Goal: Task Accomplishment & Management: Manage account settings

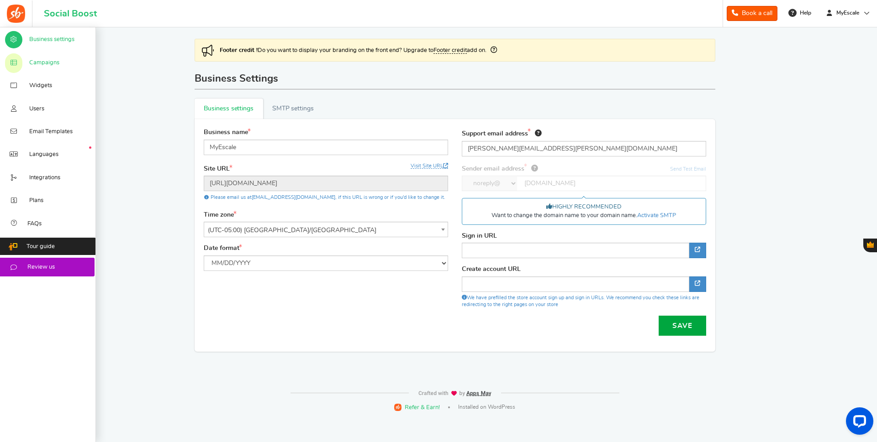
click at [52, 60] on span "Campaigns" at bounding box center [44, 63] width 30 height 8
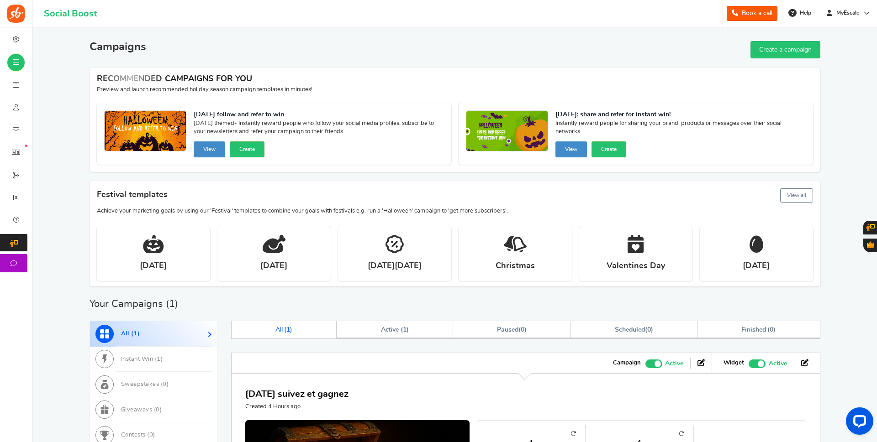
scroll to position [93, 0]
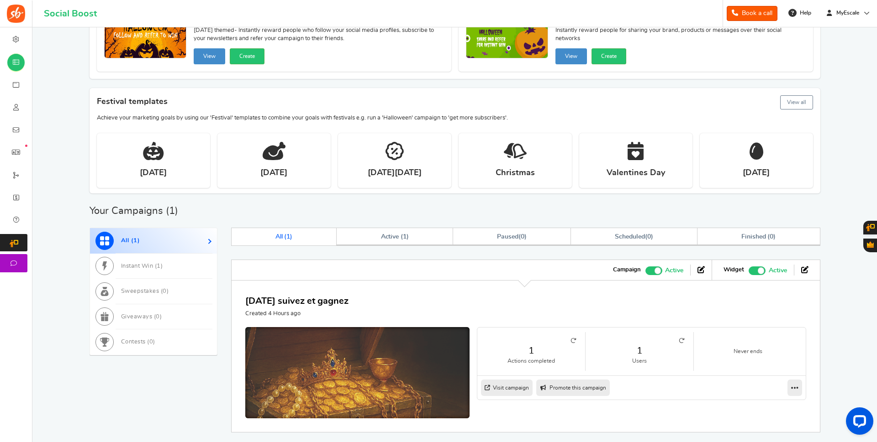
click at [405, 352] on img at bounding box center [357, 402] width 336 height 224
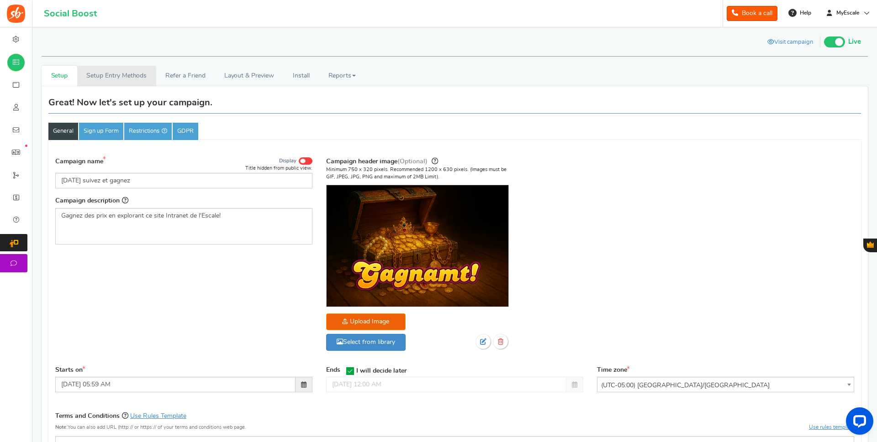
click at [127, 78] on link "Setup Entry Methods" at bounding box center [116, 76] width 79 height 21
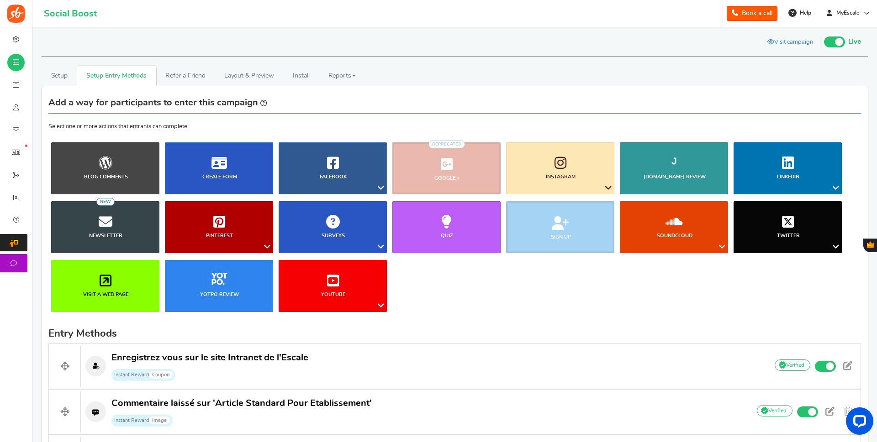
scroll to position [129, 0]
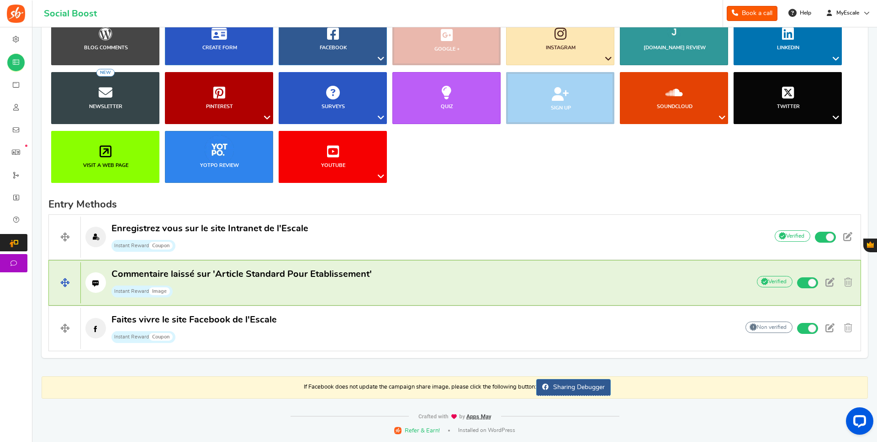
click at [254, 278] on span "Commentaire laissé sur 'Article Standard Pour Etablissement'" at bounding box center [241, 274] width 260 height 9
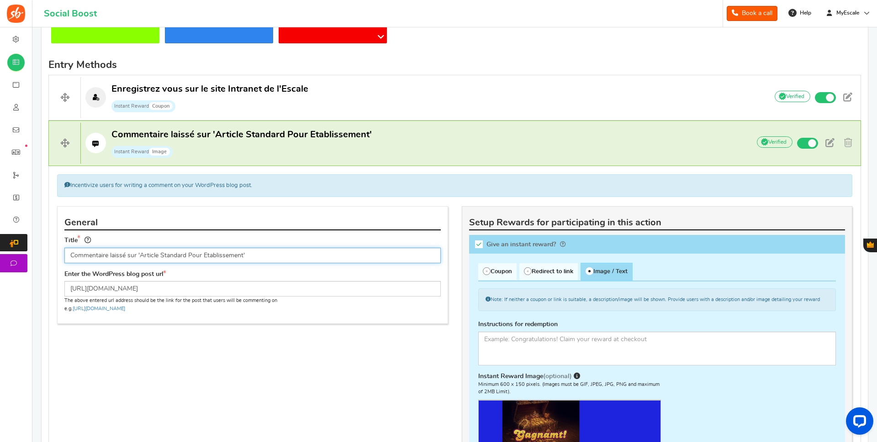
scroll to position [409, 0]
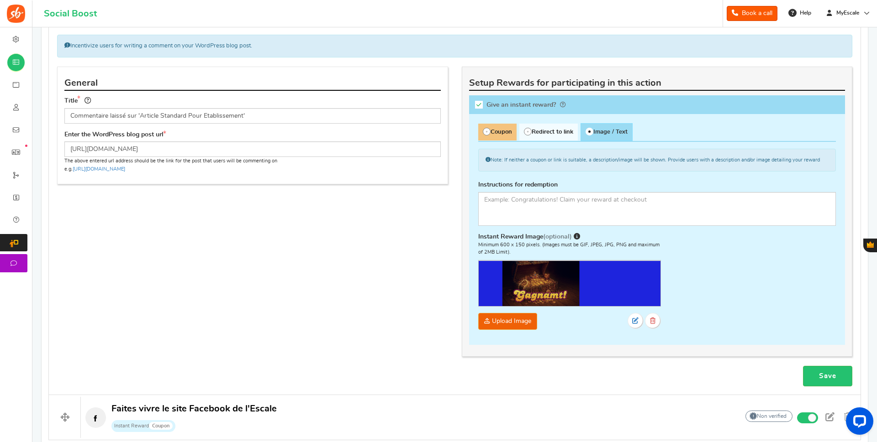
click at [500, 133] on span "Coupon" at bounding box center [497, 132] width 38 height 17
click at [484, 131] on input "Coupon" at bounding box center [481, 129] width 6 height 6
radio input "true"
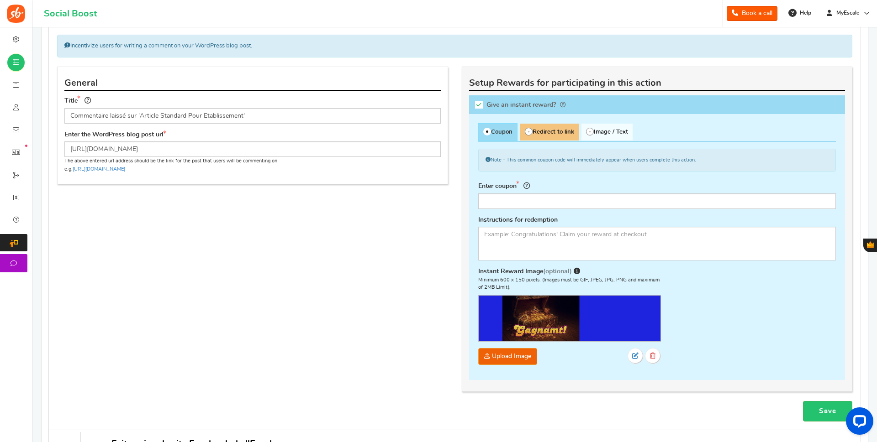
click at [554, 131] on span "Redirect to link" at bounding box center [549, 132] width 58 height 17
click at [526, 131] on input "Redirect to link" at bounding box center [523, 129] width 6 height 6
radio input "true"
click at [606, 130] on span "Image / Text" at bounding box center [606, 132] width 51 height 17
click at [587, 130] on input "Image / Text" at bounding box center [584, 129] width 6 height 6
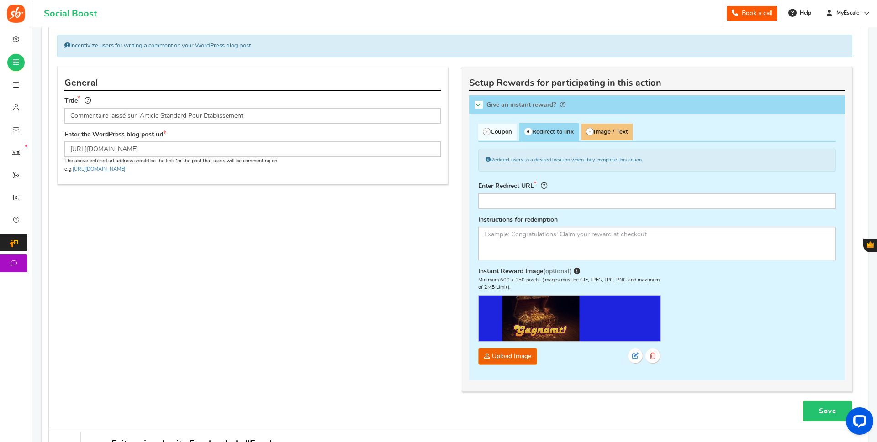
radio input "true"
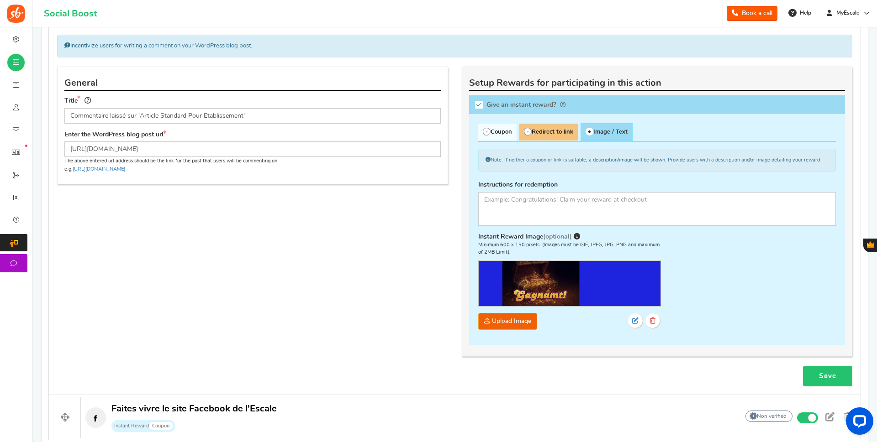
click at [563, 128] on span "Redirect to link" at bounding box center [548, 132] width 58 height 17
click at [525, 128] on input "Redirect to link" at bounding box center [522, 129] width 6 height 6
radio input "true"
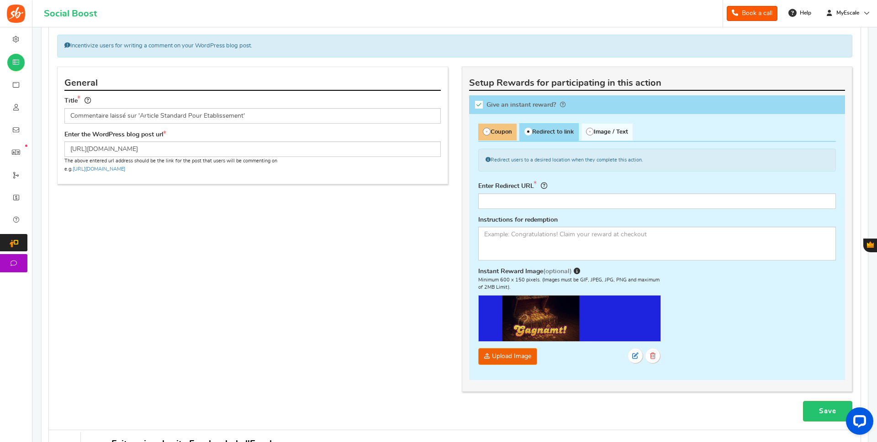
click at [501, 133] on span "Coupon" at bounding box center [497, 132] width 38 height 17
click at [484, 131] on input "Coupon" at bounding box center [481, 129] width 6 height 6
radio input "true"
click at [547, 134] on span "Redirect to link" at bounding box center [549, 132] width 58 height 17
click at [526, 131] on input "Redirect to link" at bounding box center [523, 129] width 6 height 6
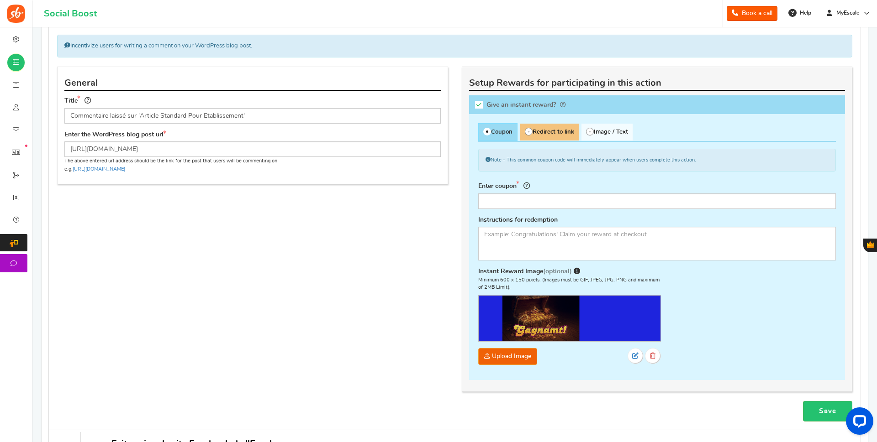
radio input "true"
click at [613, 127] on span "Image / Text" at bounding box center [606, 132] width 51 height 17
click at [587, 127] on input "Image / Text" at bounding box center [584, 129] width 6 height 6
radio input "true"
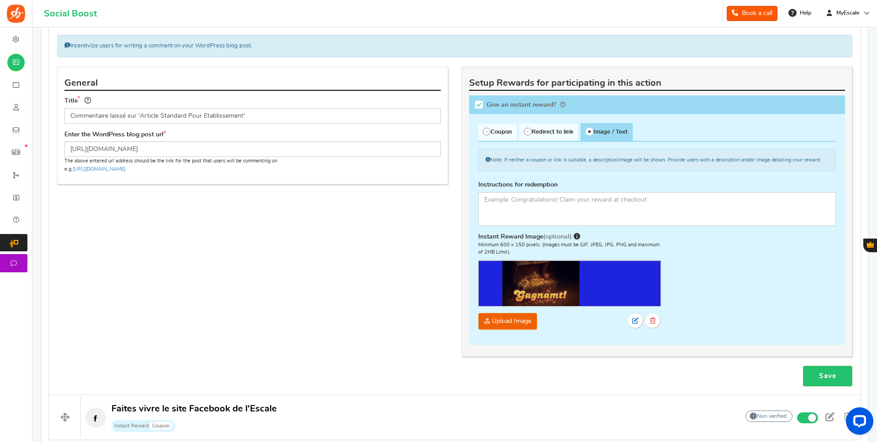
click at [482, 105] on icon at bounding box center [479, 105] width 8 height 8
click at [482, 105] on input "Give an instant reward?" at bounding box center [481, 106] width 9 height 9
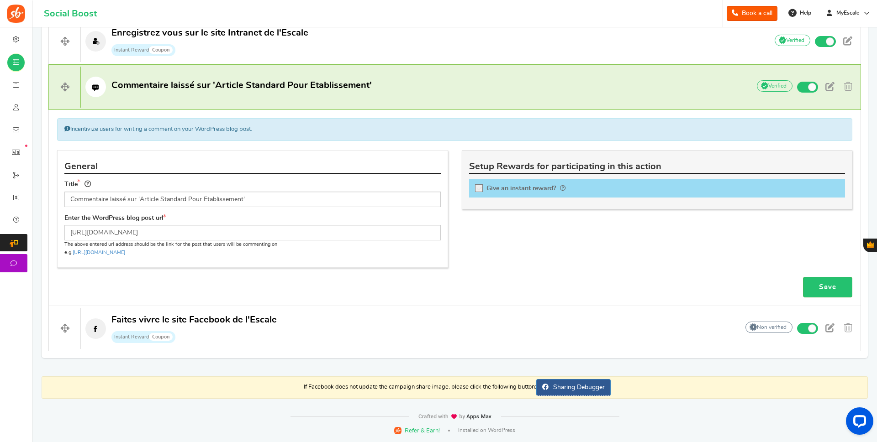
scroll to position [325, 0]
click at [478, 191] on icon at bounding box center [479, 189] width 8 height 8
click at [478, 191] on input "Give an instant reward?" at bounding box center [481, 189] width 9 height 9
checkbox input "true"
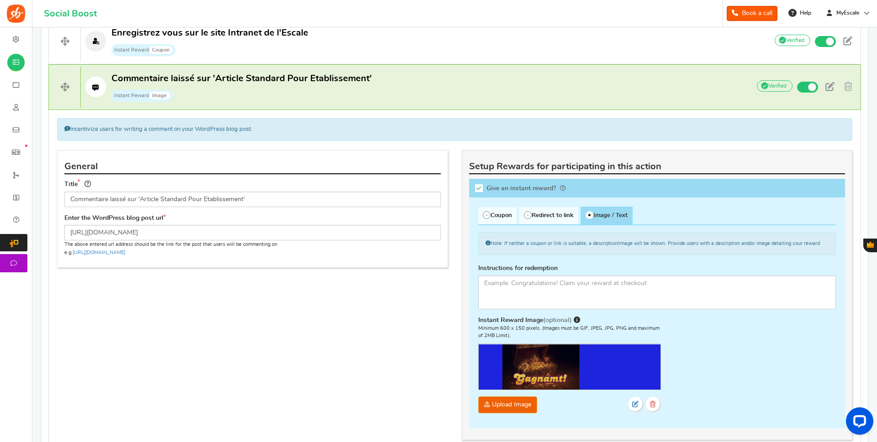
scroll to position [418, 0]
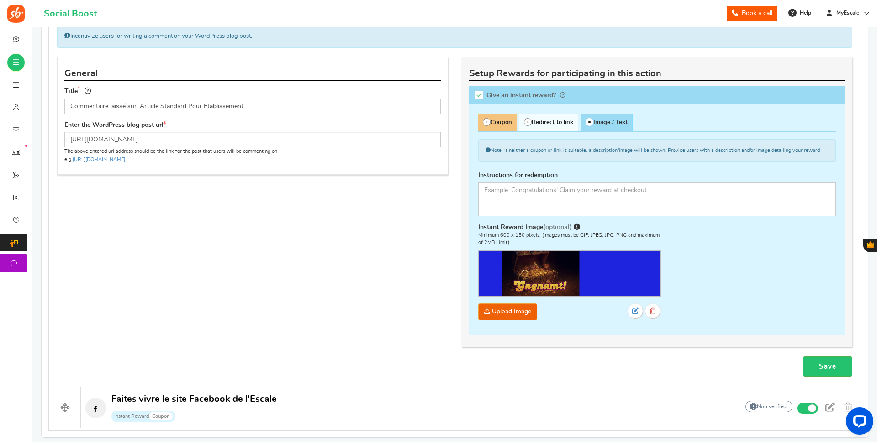
click at [497, 119] on span "Coupon" at bounding box center [497, 122] width 38 height 17
click at [484, 119] on input "Coupon" at bounding box center [481, 119] width 6 height 6
radio input "true"
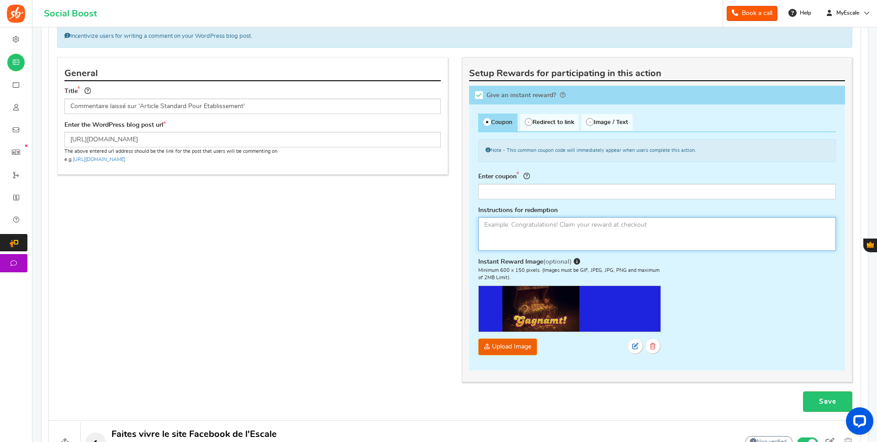
drag, startPoint x: 683, startPoint y: 222, endPoint x: 483, endPoint y: 228, distance: 199.6
click at [483, 228] on textarea at bounding box center [657, 234] width 358 height 34
click at [546, 123] on span "Redirect to link" at bounding box center [549, 122] width 58 height 17
click at [526, 122] on input "Redirect to link" at bounding box center [523, 119] width 6 height 6
radio input "true"
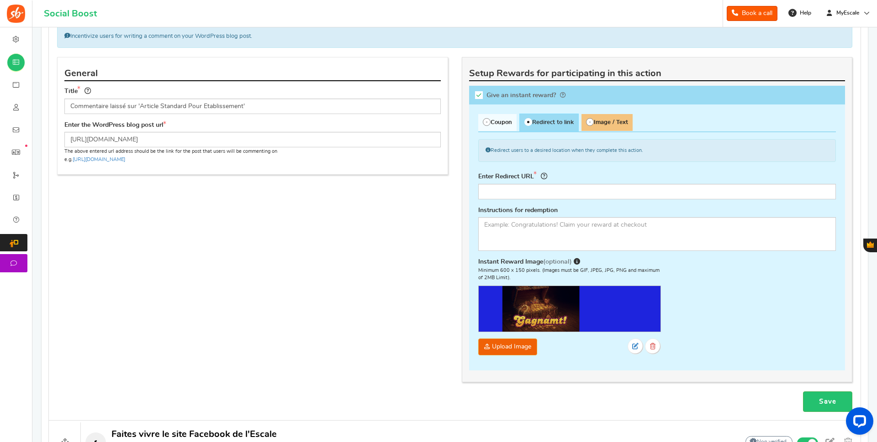
click at [604, 120] on span "Image / Text" at bounding box center [606, 122] width 51 height 17
click at [587, 120] on input "Image / Text" at bounding box center [584, 119] width 6 height 6
radio input "true"
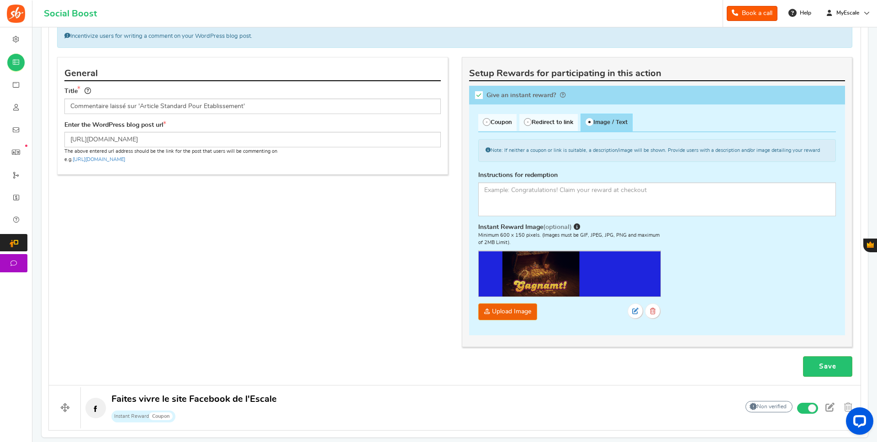
scroll to position [498, 0]
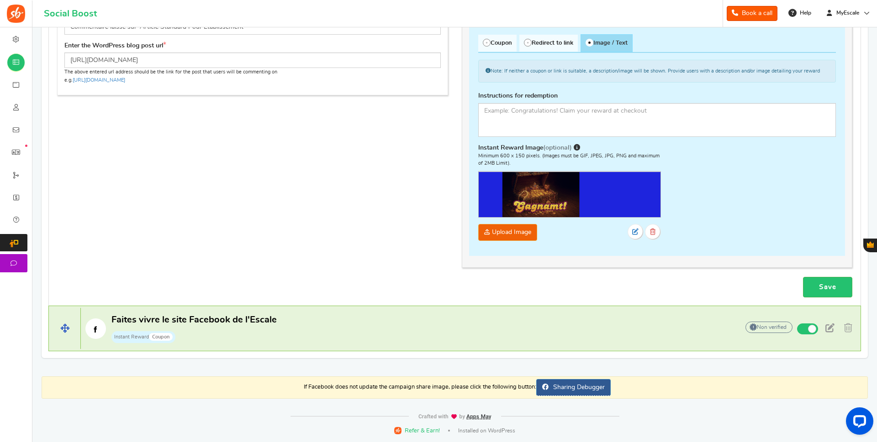
click at [551, 329] on p "Faites vivre le site Facebook de l'Escale Instant Reward Coupon" at bounding box center [405, 328] width 648 height 29
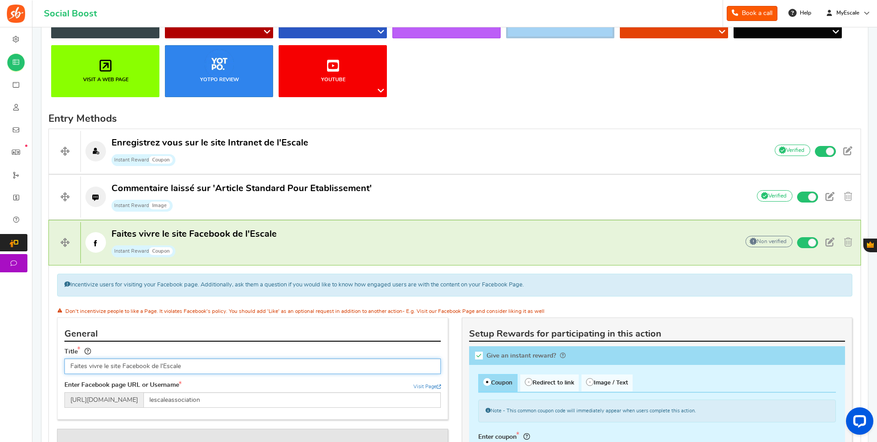
scroll to position [168, 0]
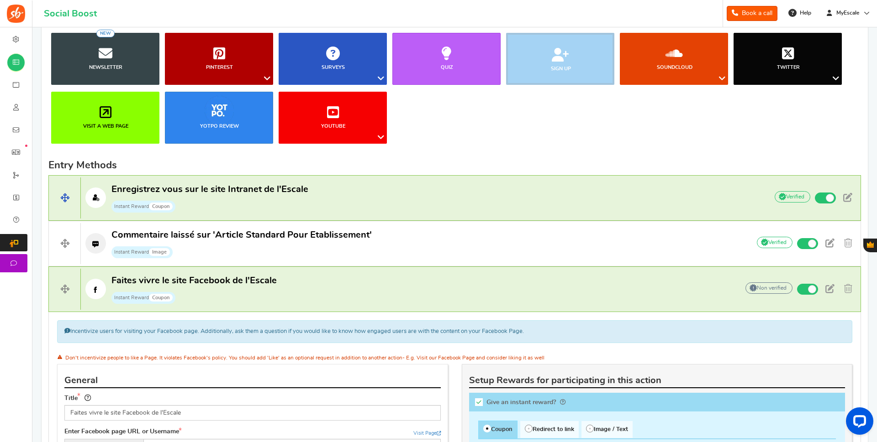
click at [421, 183] on h4 "Enregistrez vous sur le site Intranet de l'Escale Instant Reward Coupon Add You…" at bounding box center [454, 198] width 812 height 46
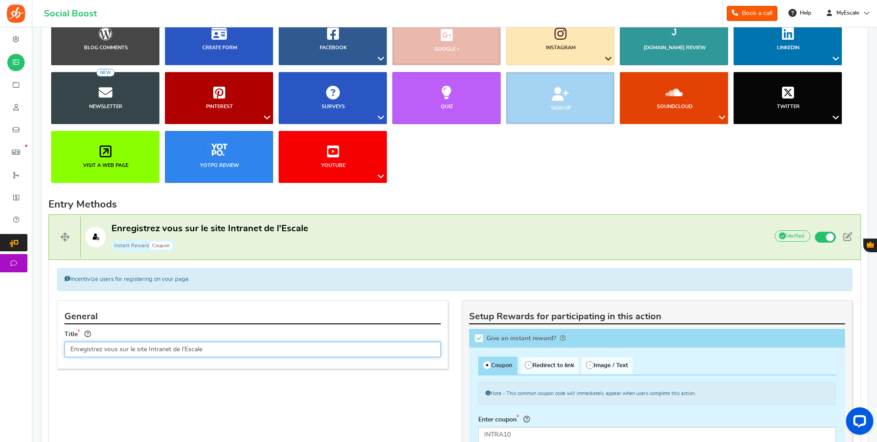
scroll to position [0, 0]
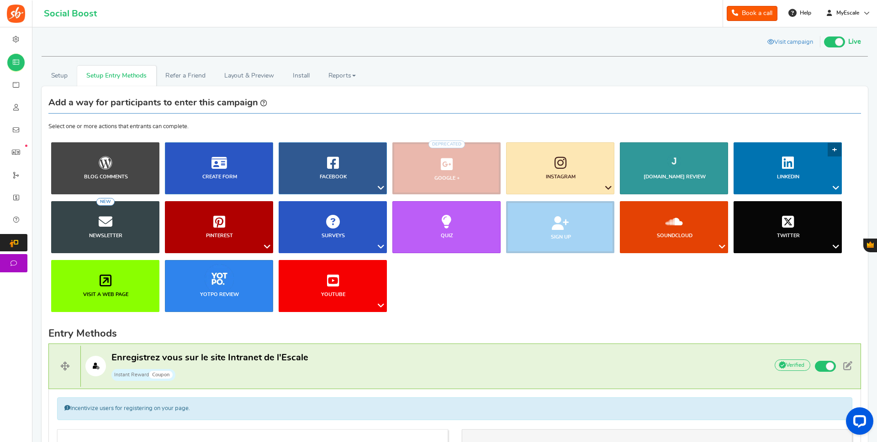
click at [790, 167] on icon at bounding box center [788, 163] width 12 height 14
drag, startPoint x: 801, startPoint y: 206, endPoint x: 785, endPoint y: 278, distance: 73.4
click at [785, 229] on ul "Share on LinkedIn Like a Post" at bounding box center [807, 211] width 73 height 33
click at [840, 188] on icon at bounding box center [835, 188] width 11 height 12
click at [794, 206] on link "Share on LinkedIn" at bounding box center [807, 205] width 73 height 13
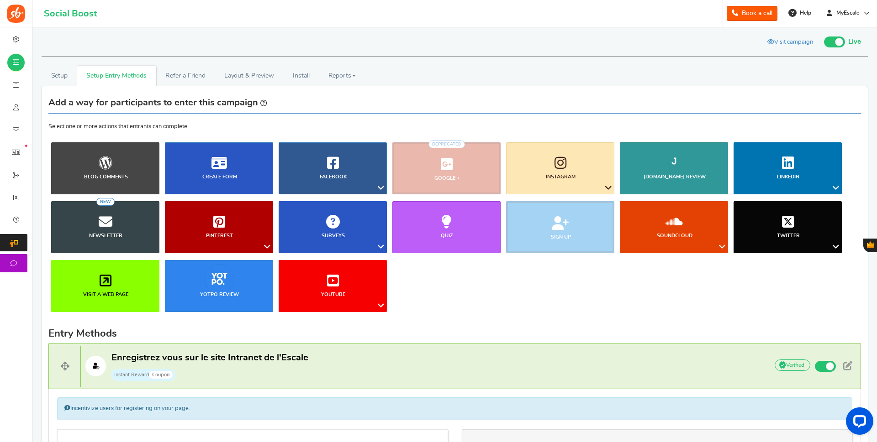
scroll to position [703, 0]
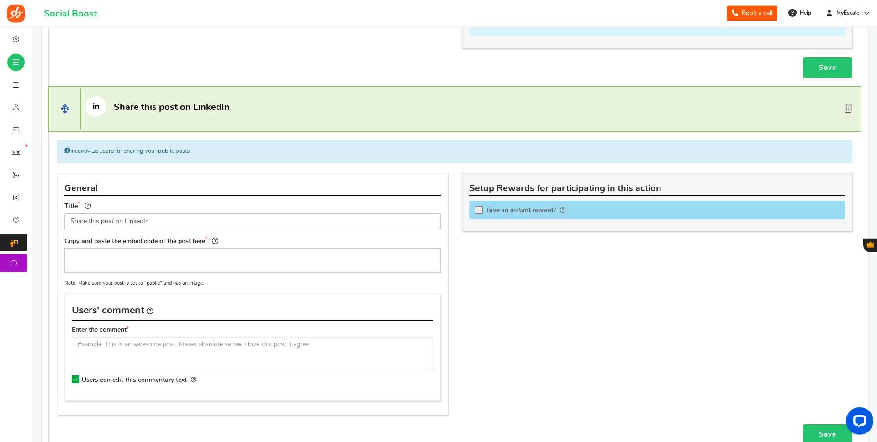
click at [848, 110] on span at bounding box center [848, 108] width 8 height 9
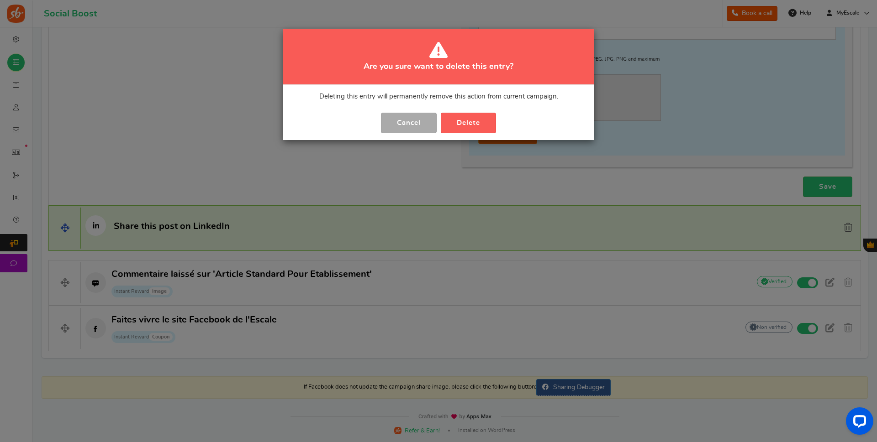
scroll to position [584, 0]
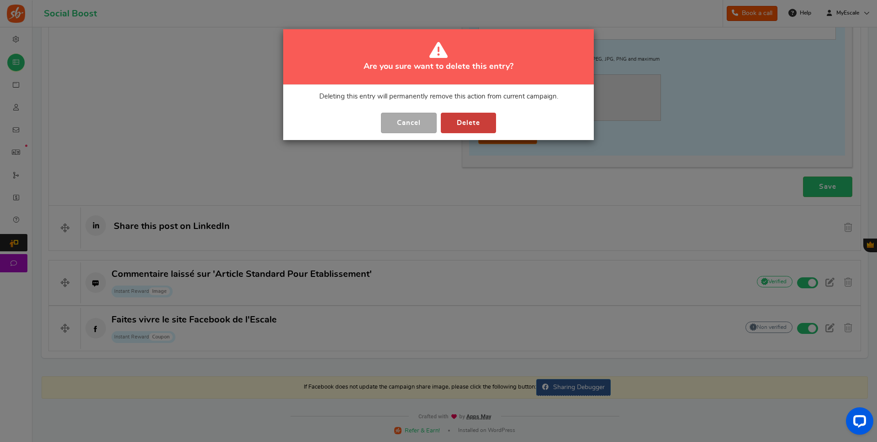
click at [463, 122] on button "Delete" at bounding box center [468, 123] width 55 height 21
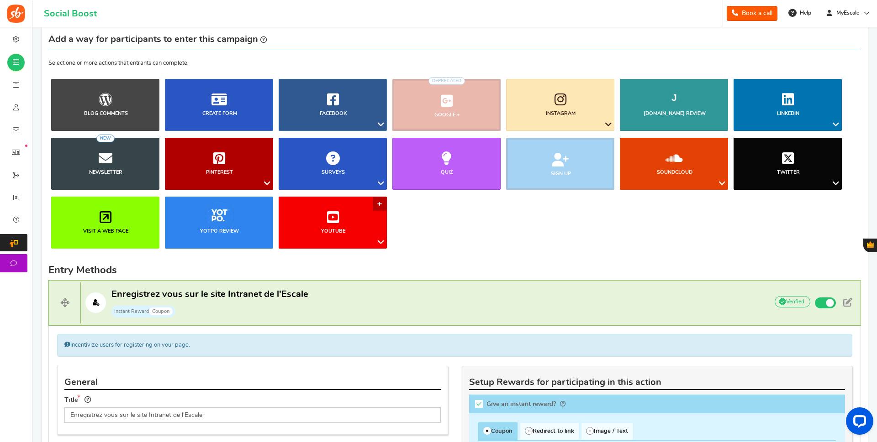
scroll to position [0, 0]
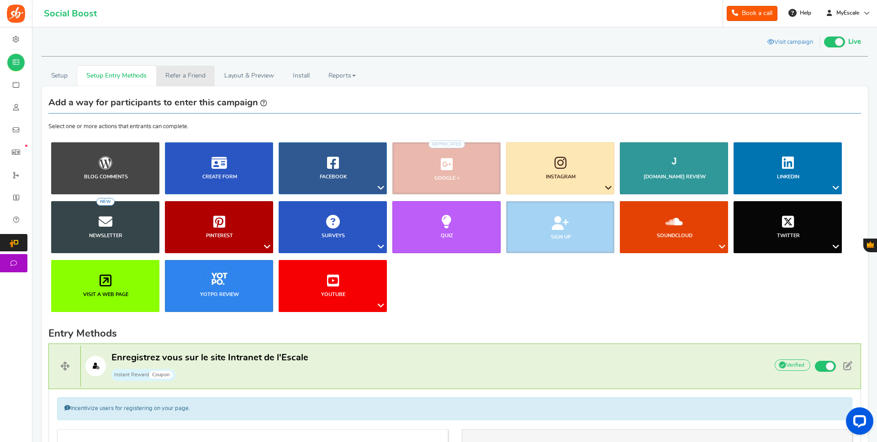
click at [177, 74] on link "Refer a Friend" at bounding box center [185, 76] width 58 height 21
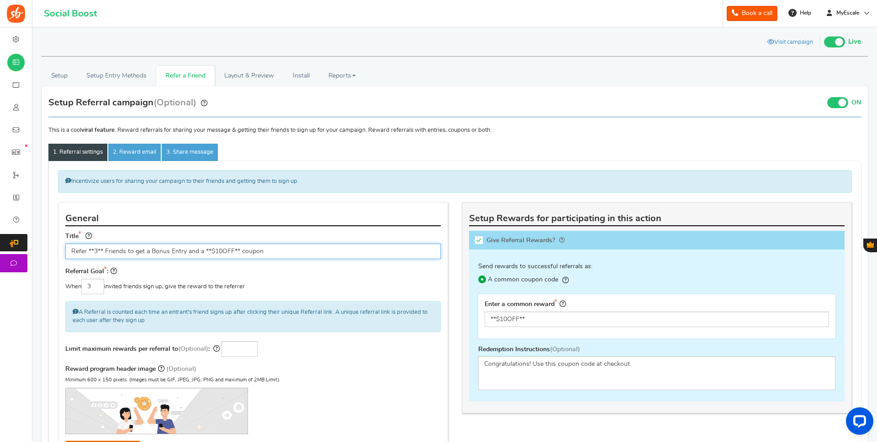
drag, startPoint x: 289, startPoint y: 249, endPoint x: 69, endPoint y: 252, distance: 220.1
click at [69, 252] on input "Refer **3** Friends to get a Bonus Entry and a **$10OFF** coupon" at bounding box center [252, 252] width 375 height 16
type input "Signalez aux collègues de l'Escale que l'Intranet vaut le détour"
drag, startPoint x: 88, startPoint y: 287, endPoint x: 84, endPoint y: 288, distance: 4.7
click at [84, 288] on input "3" at bounding box center [92, 287] width 23 height 16
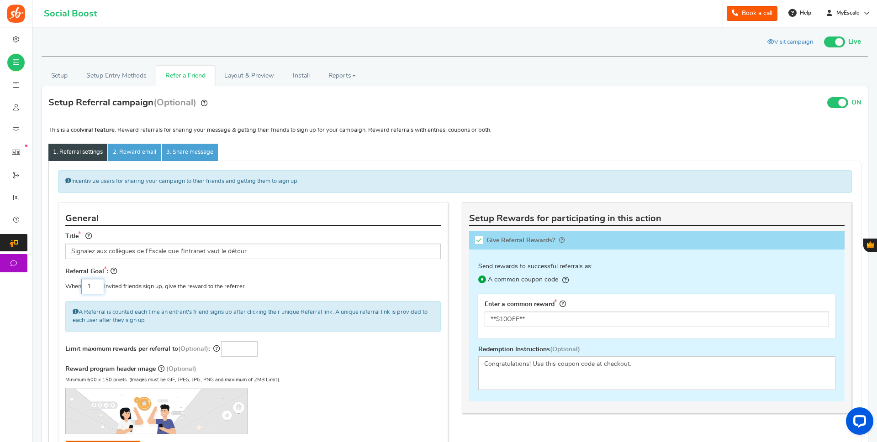
type input "1"
click at [211, 324] on div "A Referral is counted each time an entrant's friend signs up after clicking the…" at bounding box center [252, 316] width 375 height 31
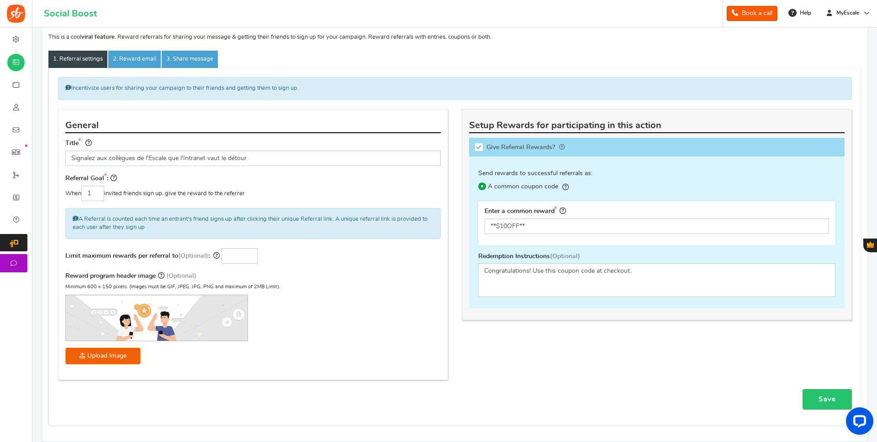
scroll to position [140, 0]
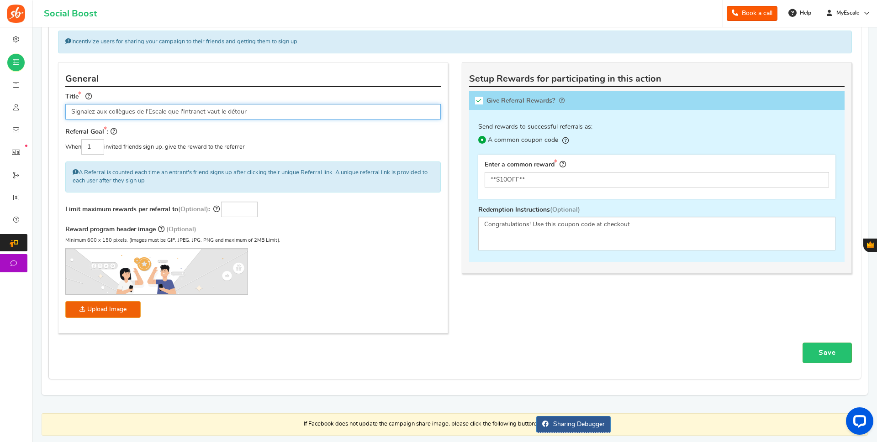
click at [262, 111] on input "Signalez aux collègues de l'Escale que l'Intranet vaut le détour" at bounding box center [252, 112] width 375 height 16
type input "Signalez aux collègues de l'Escale que l'Intranet vaut le détour. Parrainez !"
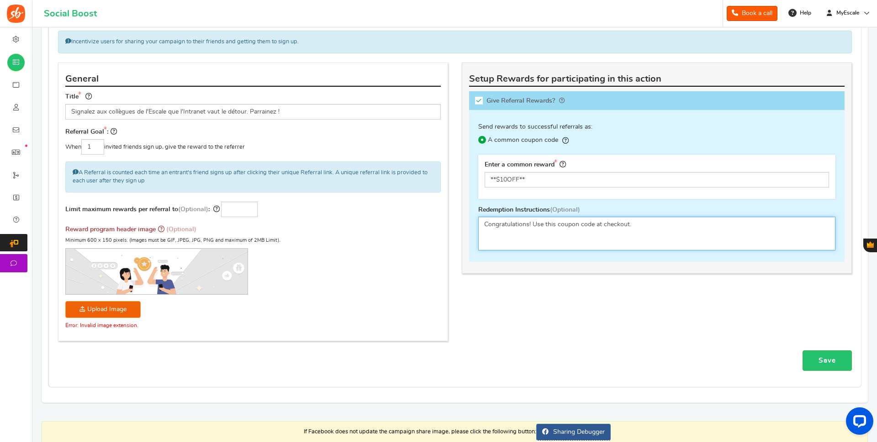
drag, startPoint x: 644, startPoint y: 227, endPoint x: 535, endPoint y: 226, distance: 109.1
click at [535, 226] on textarea "Congratulations! Use this coupon code at checkout." at bounding box center [656, 234] width 357 height 34
click at [636, 227] on textarea "Congratulations! Use this coupon code at checkout." at bounding box center [656, 234] width 357 height 34
drag, startPoint x: 420, startPoint y: 224, endPoint x: 410, endPoint y: 224, distance: 10.0
click at [478, 224] on textarea "Congratulations! Use this coupon code at checkout." at bounding box center [656, 234] width 357 height 34
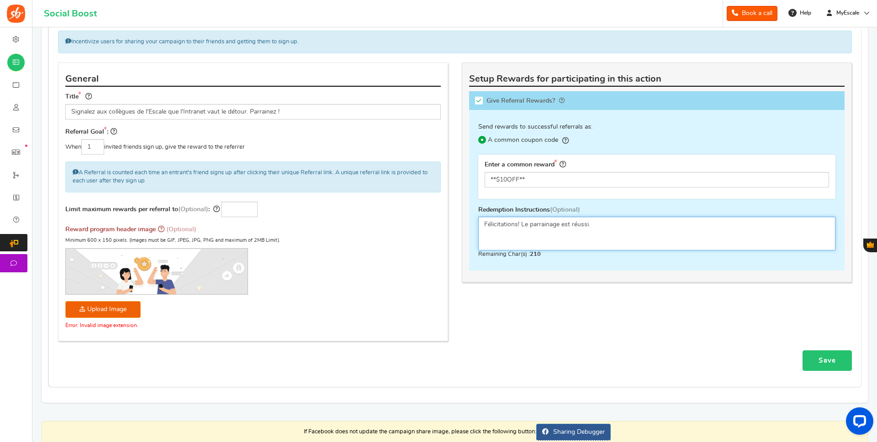
type textarea "Félicitations! Le parrainage est réussi."
click at [837, 360] on link "Save" at bounding box center [826, 361] width 49 height 21
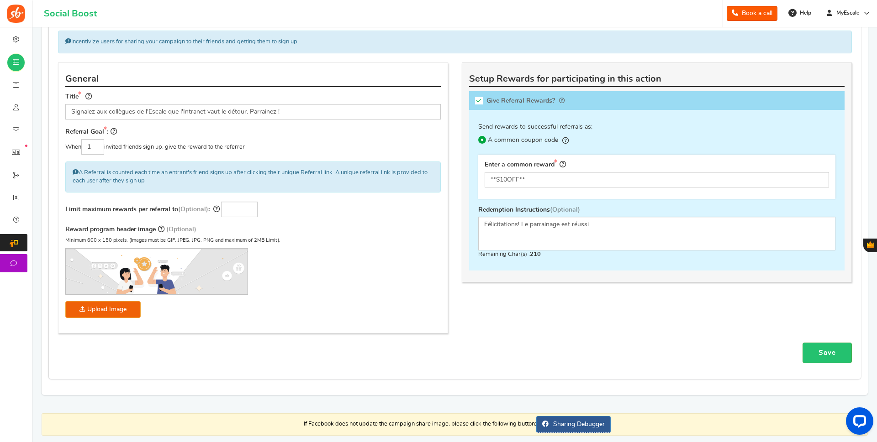
scroll to position [176, 0]
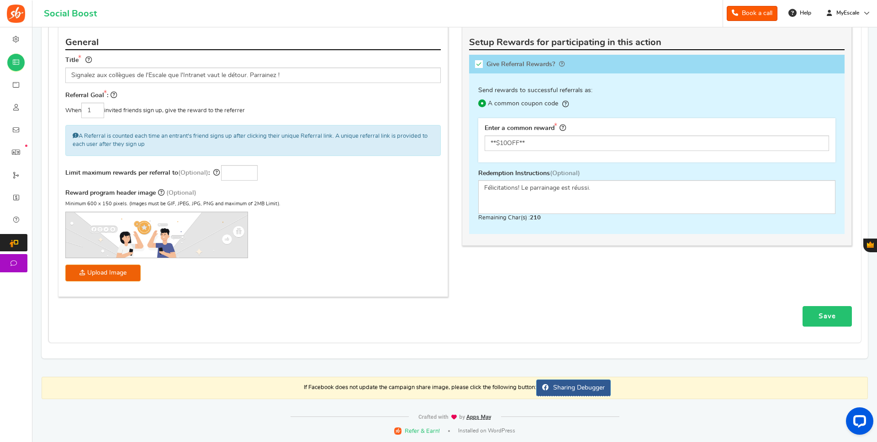
click at [828, 319] on link "Save" at bounding box center [826, 316] width 49 height 21
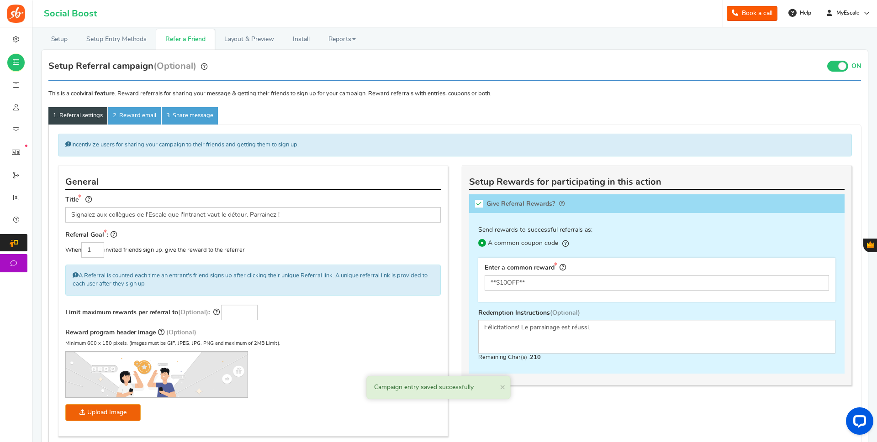
scroll to position [0, 0]
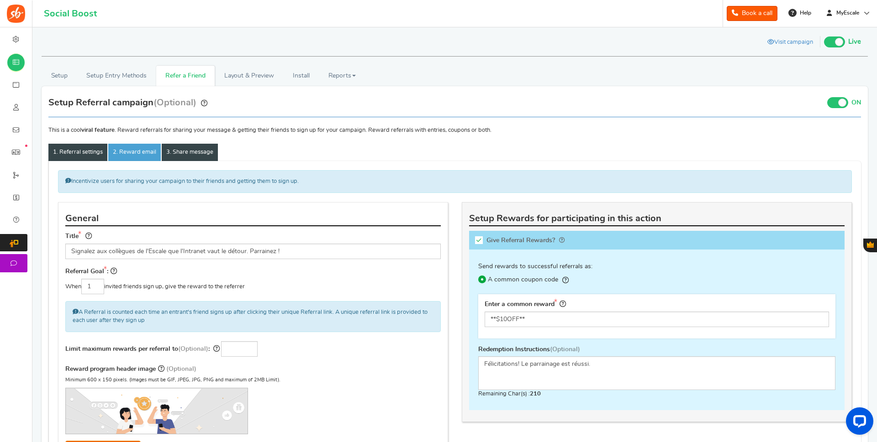
click at [192, 152] on link "3. Share message" at bounding box center [190, 152] width 56 height 17
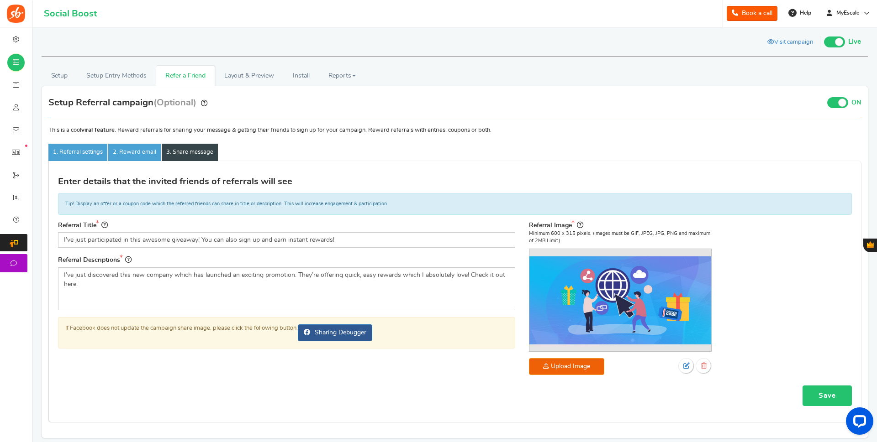
click at [832, 392] on link "Save" at bounding box center [826, 396] width 49 height 21
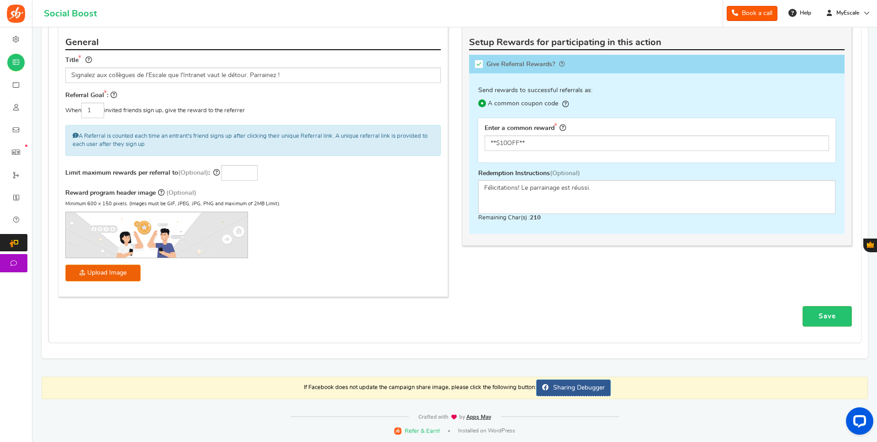
scroll to position [37, 0]
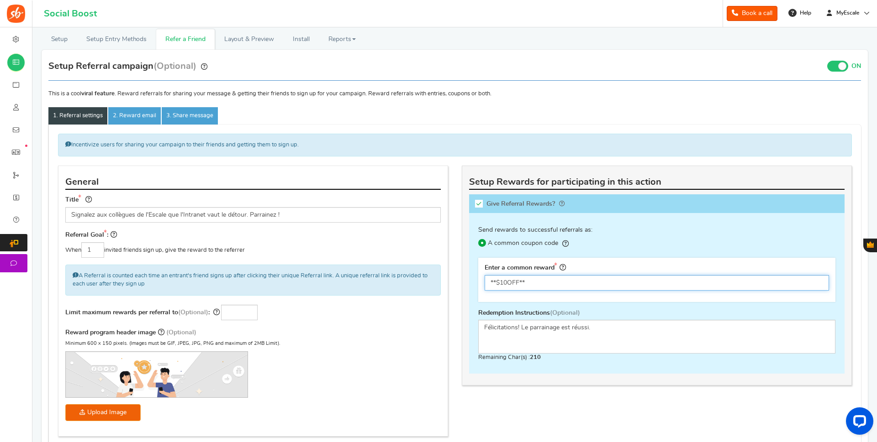
click at [542, 283] on input "**$10OFF**" at bounding box center [656, 283] width 344 height 16
click at [237, 39] on link "Layout & Preview" at bounding box center [249, 39] width 68 height 21
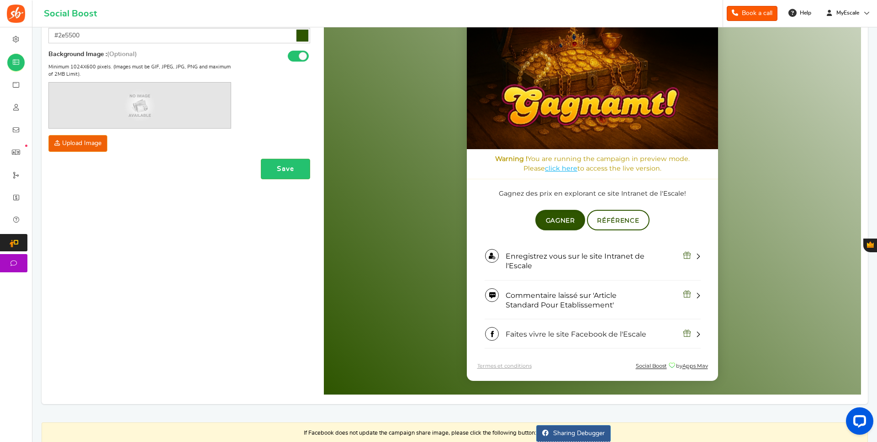
scroll to position [0, 0]
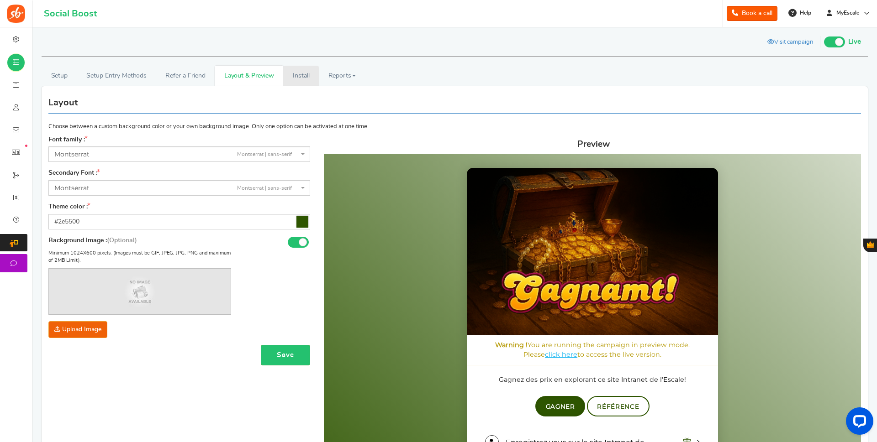
click at [296, 72] on link "Install" at bounding box center [301, 76] width 36 height 21
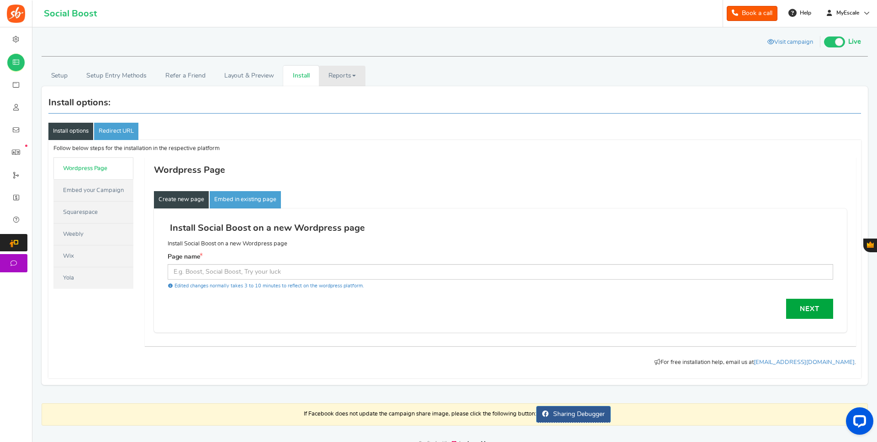
click at [347, 74] on link "Reports" at bounding box center [342, 76] width 47 height 21
click at [341, 106] on link "Users" at bounding box center [355, 108] width 73 height 13
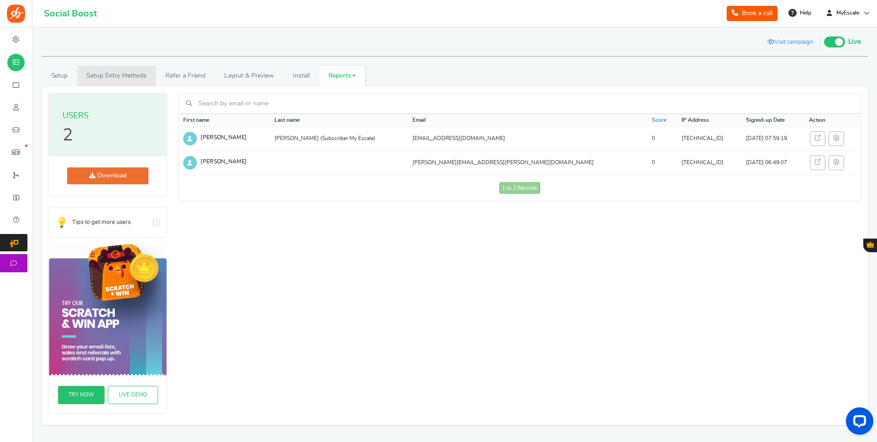
click at [110, 71] on link "Setup Entry Methods" at bounding box center [116, 76] width 79 height 21
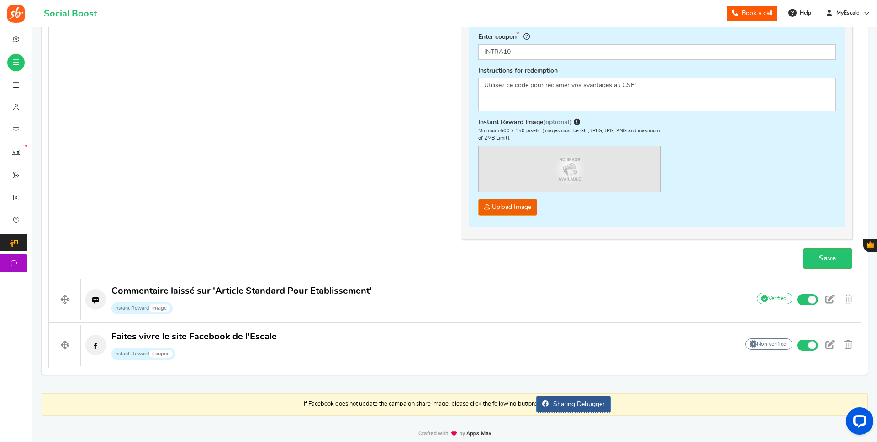
scroll to position [326, 0]
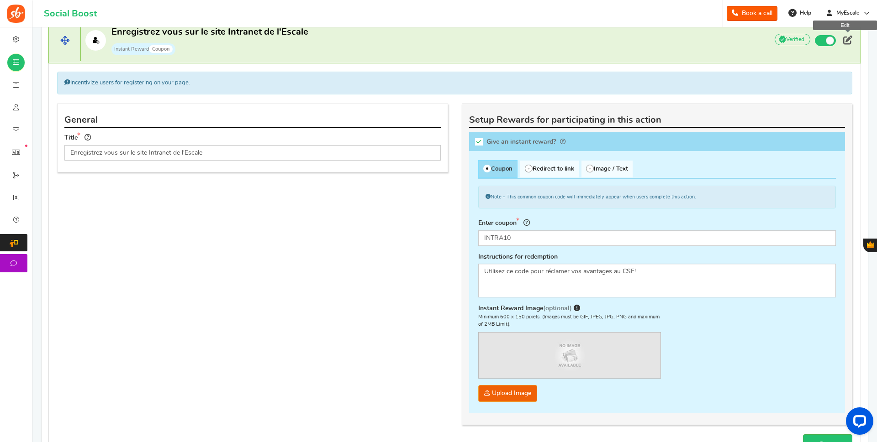
click at [849, 42] on span at bounding box center [847, 40] width 9 height 9
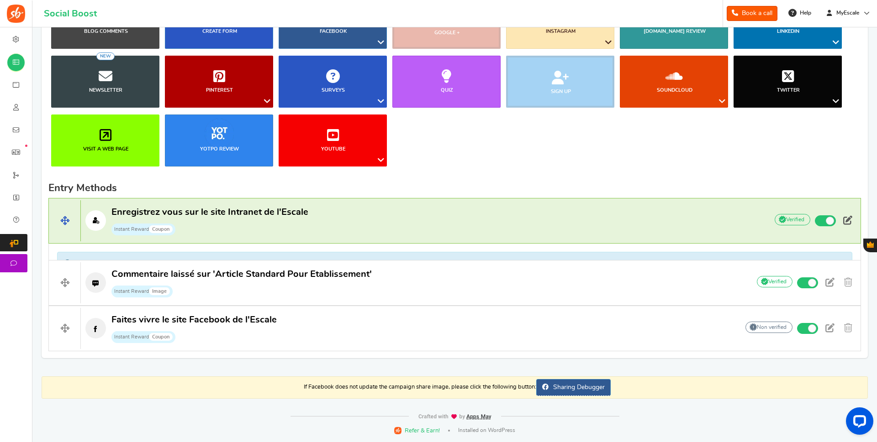
scroll to position [129, 0]
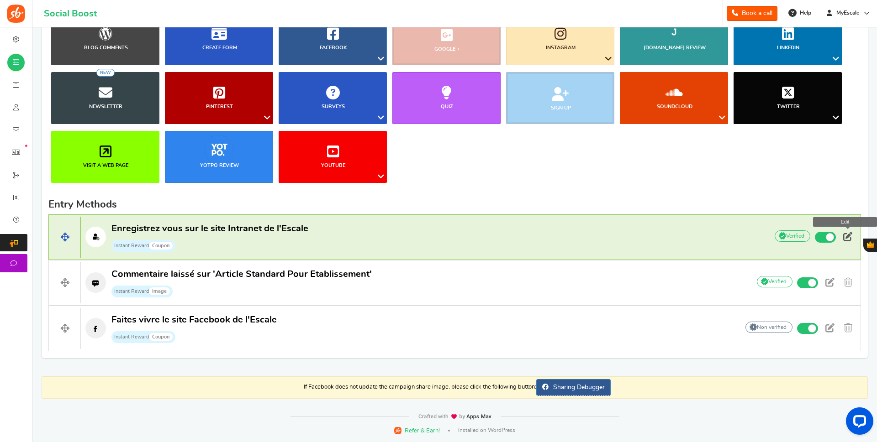
click at [848, 238] on span at bounding box center [847, 236] width 9 height 9
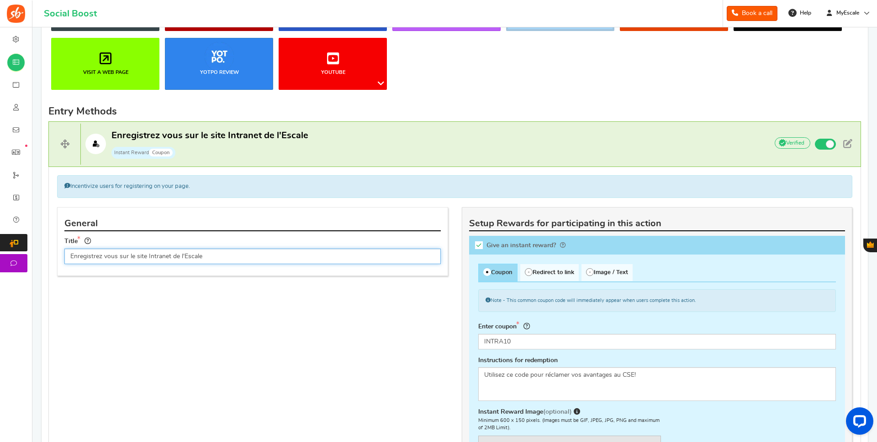
scroll to position [315, 0]
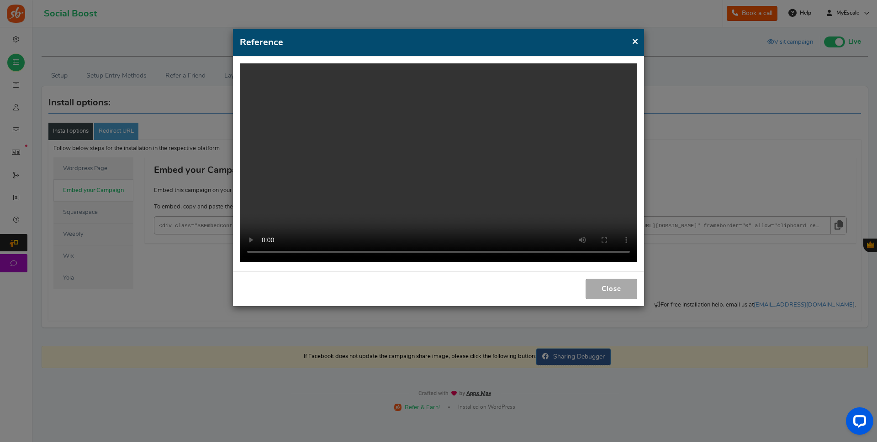
click at [618, 283] on button "Close" at bounding box center [611, 289] width 52 height 21
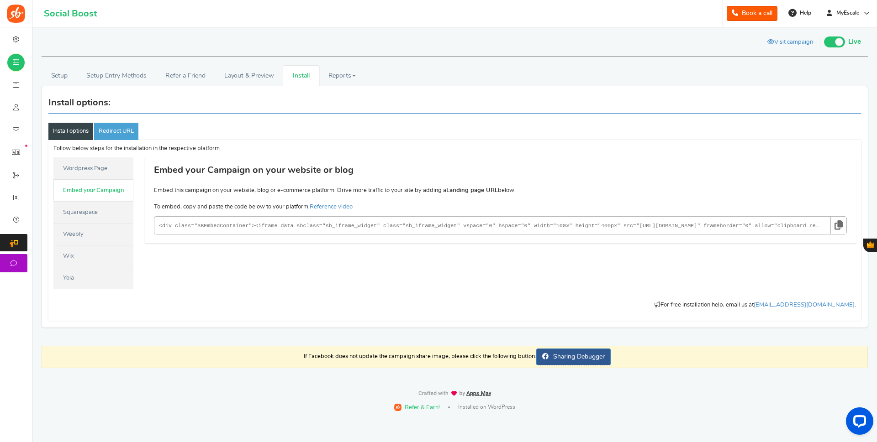
click at [172, 33] on h1 "Visit campaign [GEOGRAPHIC_DATA] Preview as Live Visit campaign Live Paused Rec…" at bounding box center [455, 43] width 826 height 27
click at [857, 13] on span "MyEscale" at bounding box center [847, 13] width 30 height 8
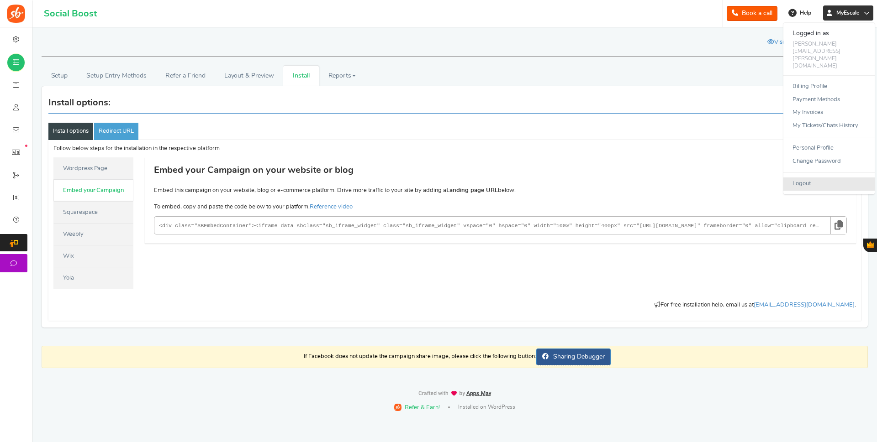
click at [806, 178] on link "Logout" at bounding box center [828, 184] width 91 height 13
